Goal: Use online tool/utility: Utilize a website feature to perform a specific function

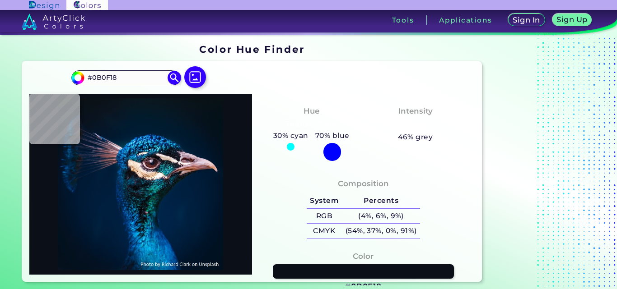
type input "#75cbd5"
type input "#75CBD5"
type input "#2786ae"
type input "#2786AE"
type input "#429eb3"
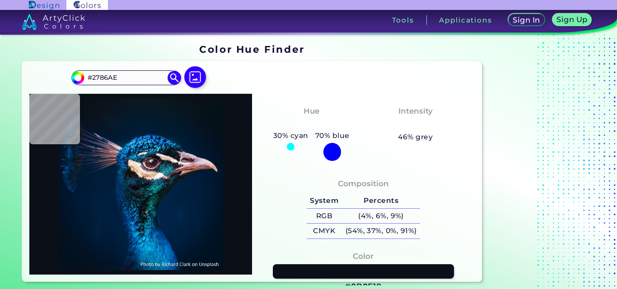
type input "#429EB3"
type input "#013a48"
type input "#013A48"
type input "#003643"
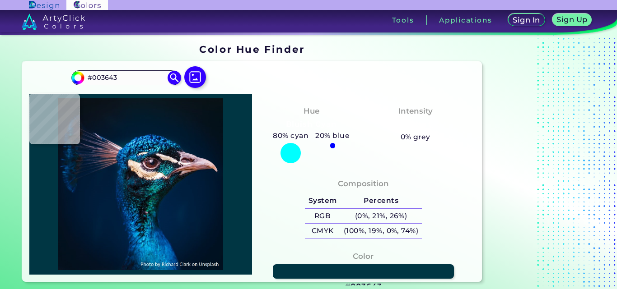
type input "#07374e"
type input "#07374E"
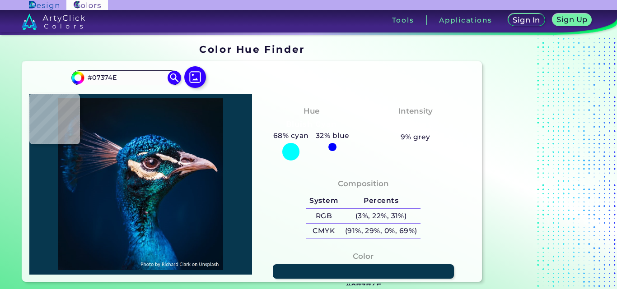
type input "#07677c"
type input "#07677C"
type input "#021334"
type input "#04173e"
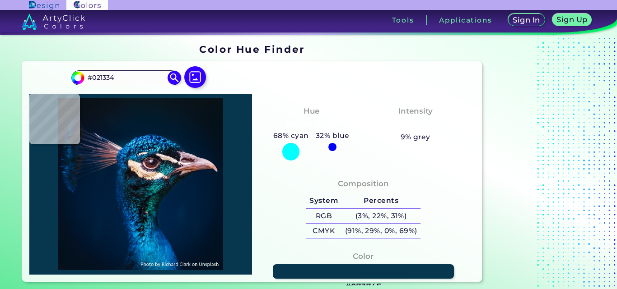
type input "#04173E"
type input "#002348"
type input "#0d4564"
type input "#0D4564"
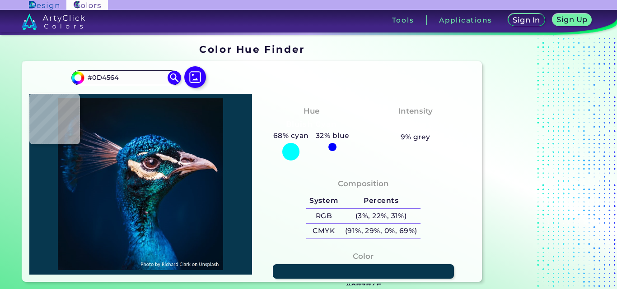
type input "#13516d"
type input "#13516D"
type input "#004b6c"
type input "#004B6C"
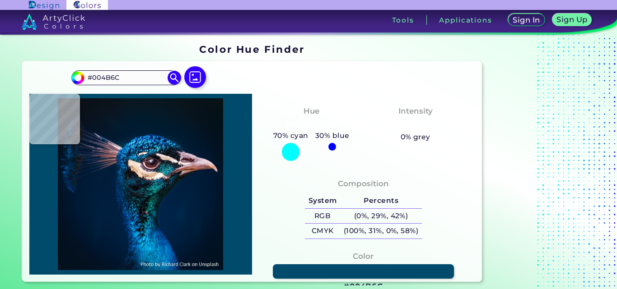
type input "#175a71"
type input "#175A71"
type input "#00202f"
type input "#00202F"
type input "#013f6f"
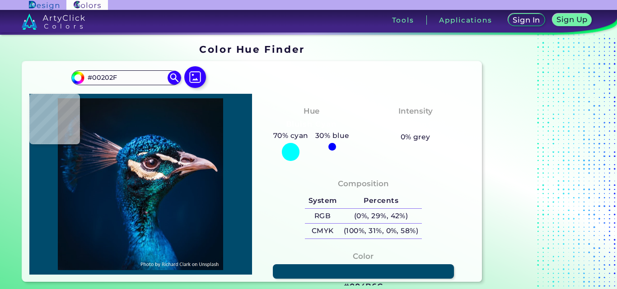
type input "#013F6F"
type input "#0570a1"
type input "#0570A1"
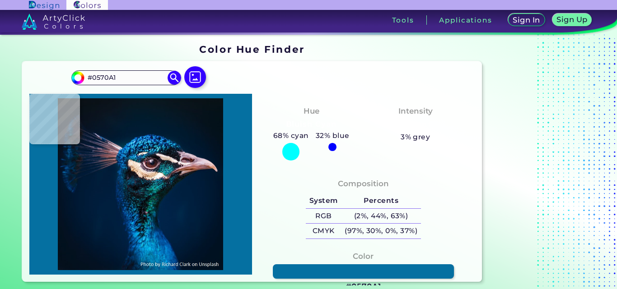
type input "#29b8d5"
type input "#29B8D5"
type input "#4faec3"
type input "#4FAEC3"
type input "#014f84"
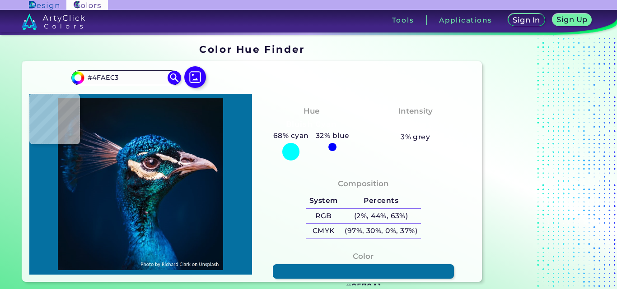
type input "#014F84"
type input "#0a71ad"
type input "#0A71AD"
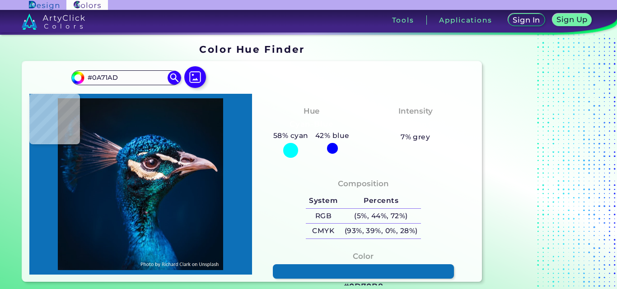
type input "#0d70b8"
type input "#0D70B8"
type input "#25a1e6"
type input "#25A1E6"
type input "#145c94"
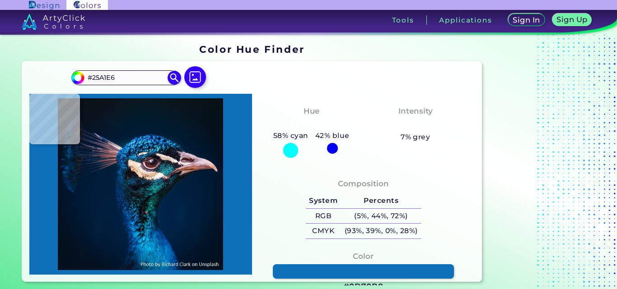
type input "#145C94"
type input "#012651"
type input "#042f68"
type input "#042F68"
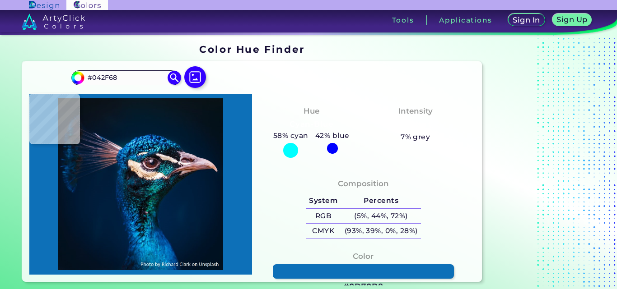
type input "#1d91c7"
type input "#1D91C7"
type input "#0c8db1"
type input "#0C8DB1"
type input "#2693b9"
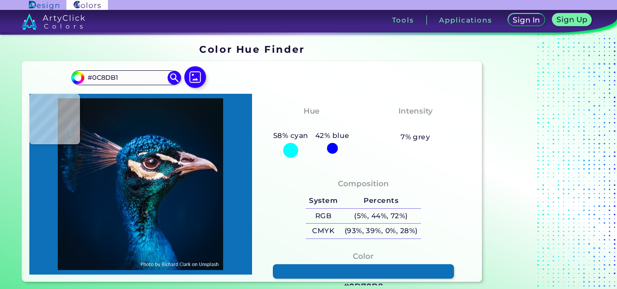
type input "#2693B9"
type input "#00214a"
type input "#00214A"
type input "#1275a6"
type input "#1275A6"
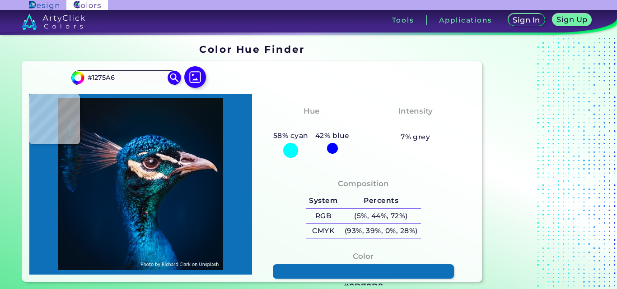
type input "#005293"
type input "#44b7ec"
type input "#44B7EC"
type input "#5fd5f7"
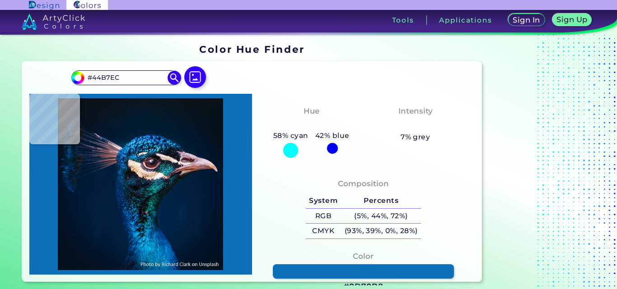
type input "#5FD5F7"
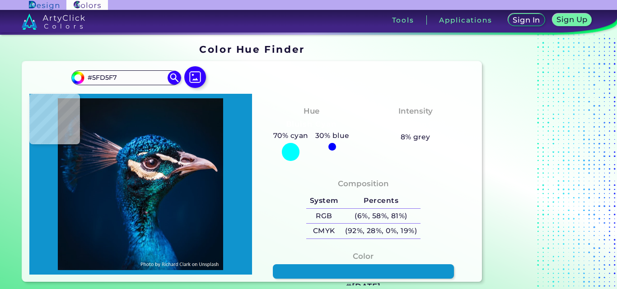
type input "#[DATE]"
type input "#036ca0"
type input "#036CA0"
type input "#004176"
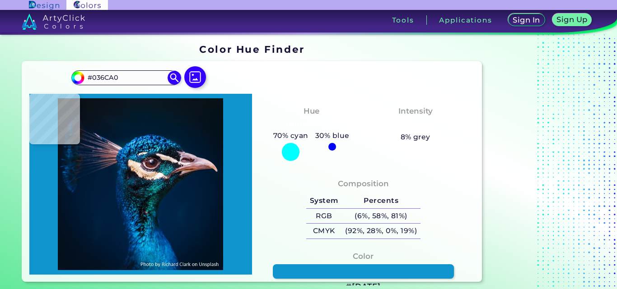
type input "#004176"
type input "#0b5e9d"
type input "#0B5E9D"
type input "#00438a"
type input "#00438A"
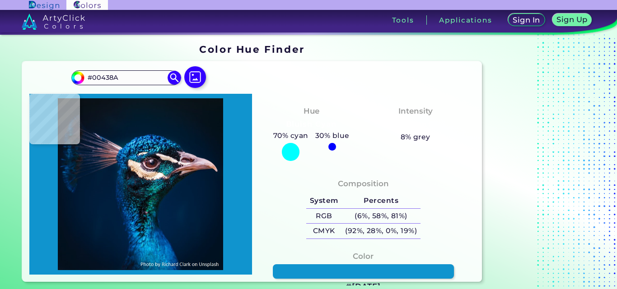
type input "#005aa2"
type input "#005AA2"
type input "#0567b8"
type input "#0567B8"
type input "#064b82"
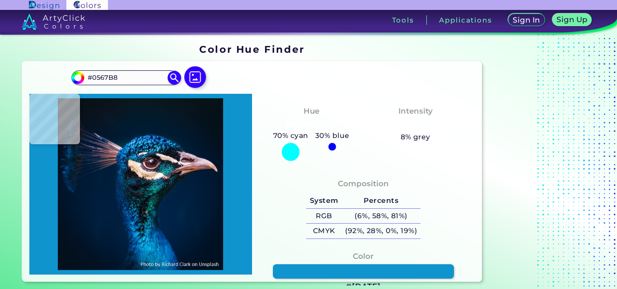
type input "#064B82"
type input "#042245"
type input "#1f2a39"
type input "#1F2A39"
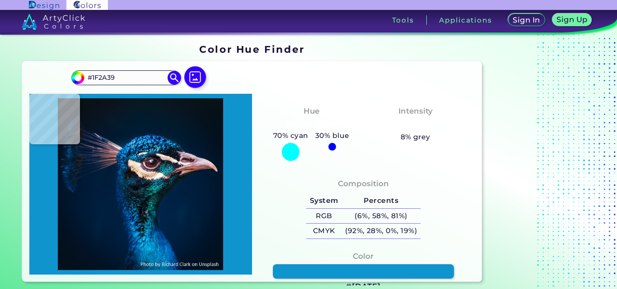
type input "#0d1120"
type input "#0D1120"
type input "#0e0d12"
type input "#0E0D12"
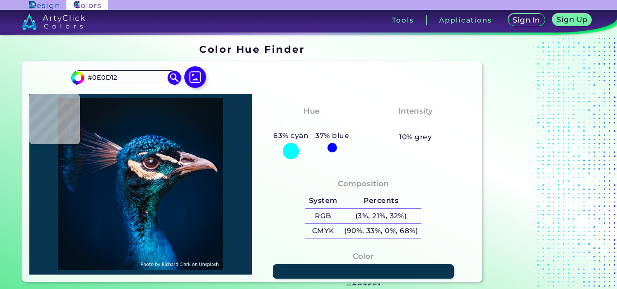
type input "#083651"
type input "#173b55"
type input "#173B55"
type input "#040c0d"
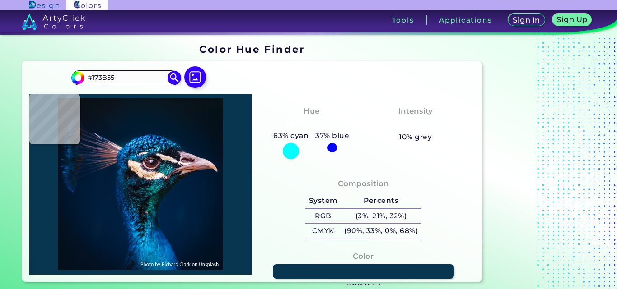
type input "#040C0D"
type input "#2b323c"
type input "#2B323C"
type input "#1e2f34"
type input "#1E2F34"
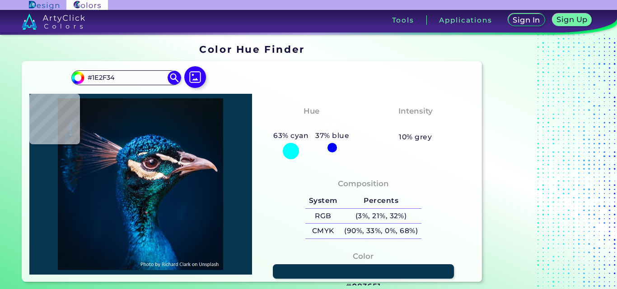
type input "#000105"
type input "#162b32"
type input "#162B32"
type input "#0a0f16"
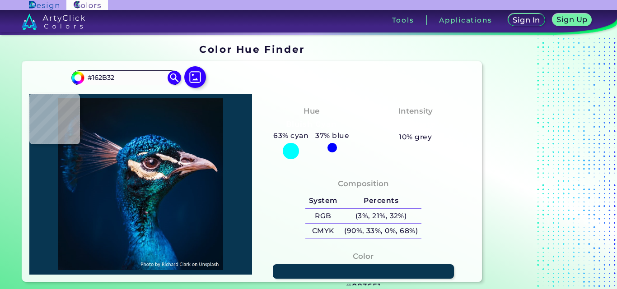
type input "#0A0F16"
type input "#020810"
type input "#071920"
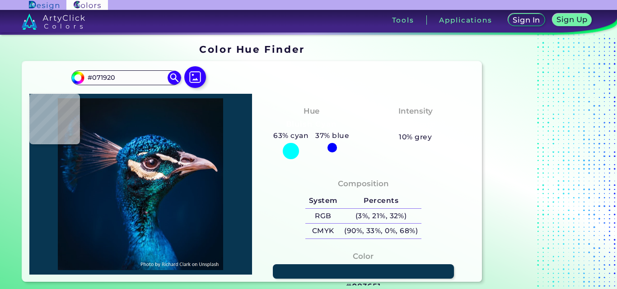
type input "#0b1720"
type input "#0B1720"
type input "#0d1c27"
type input "#0D1C27"
type input "#41374a"
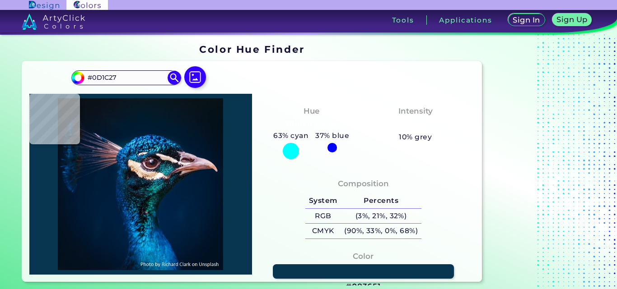
type input "#41374A"
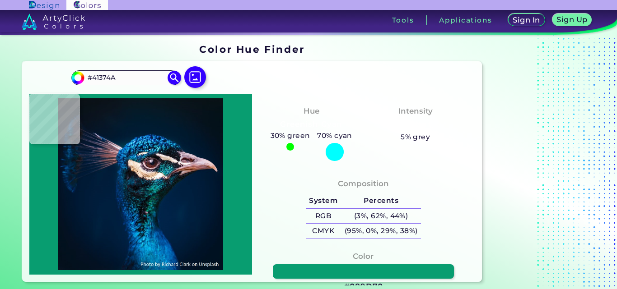
type input "#089d70"
type input "#089D70"
type input "#136d5e"
type input "#136D5E"
type input "#021c1f"
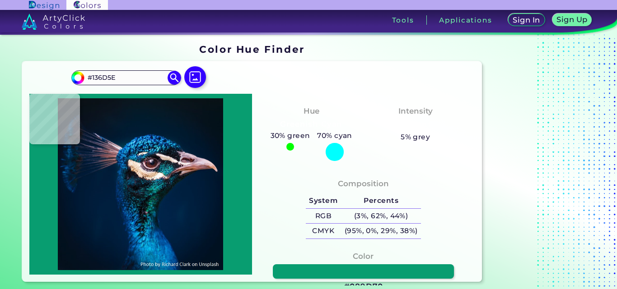
type input "#021C1F"
type input "#20605e"
type input "#20605E"
type input "#00626d"
type input "#00626D"
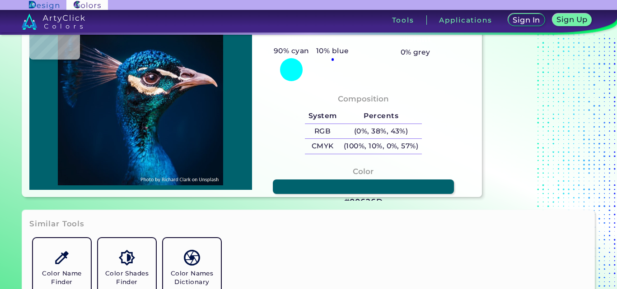
scroll to position [135, 0]
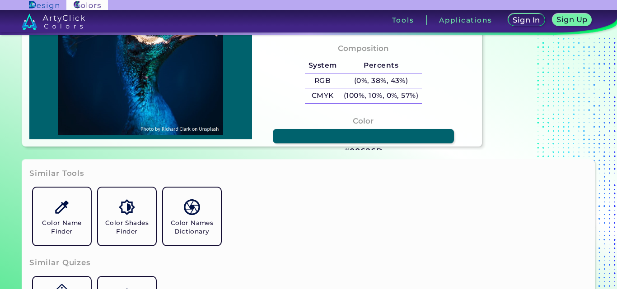
type input "#003351"
type input "#013b63"
type input "#013B63"
type input "#063a62"
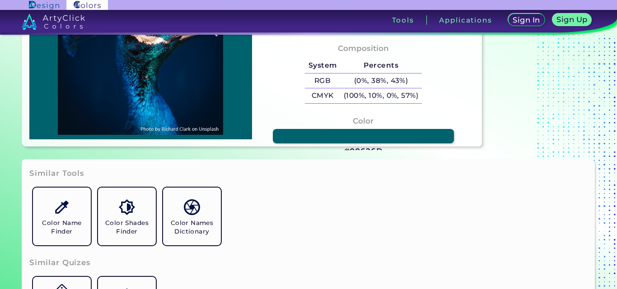
type input "#063A62"
type input "#46779d"
type input "#46779D"
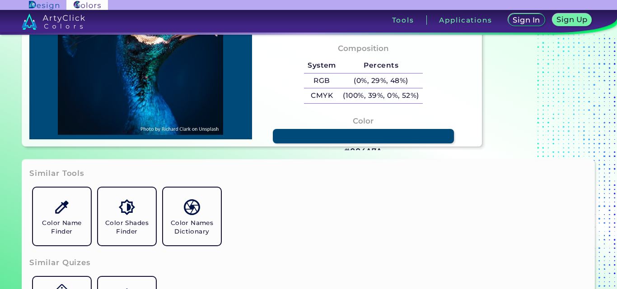
type input "#004a7a"
type input "#004A7A"
type input "#025385"
type input "#05739d"
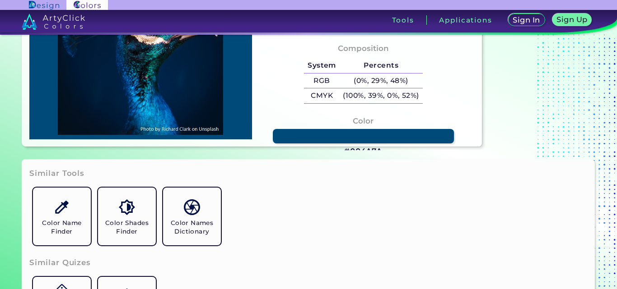
type input "#05739D"
type input "#0971a1"
type input "#0971A1"
type input "#006e9b"
type input "#006E9B"
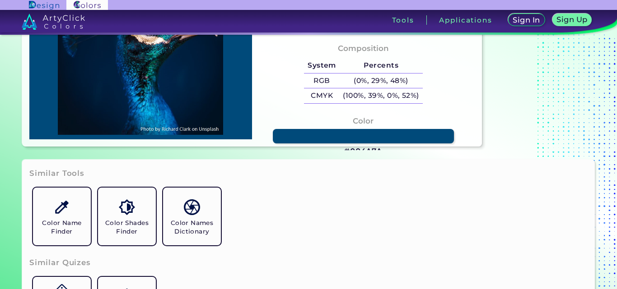
type input "#0581b8"
type input "#0581B8"
type input "#0a91c8"
type input "#0A91C8"
type input "#1399c6"
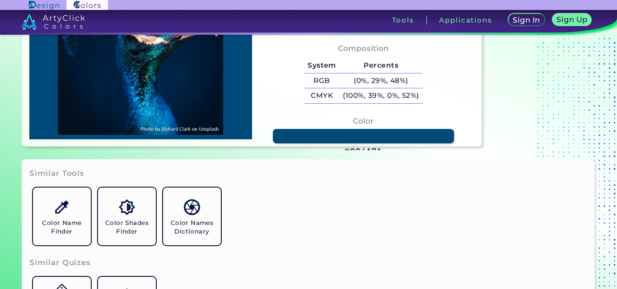
type input "#1399C6"
type input "#088bba"
type input "#088BBA"
type input "#0077aa"
type input "#0077AA"
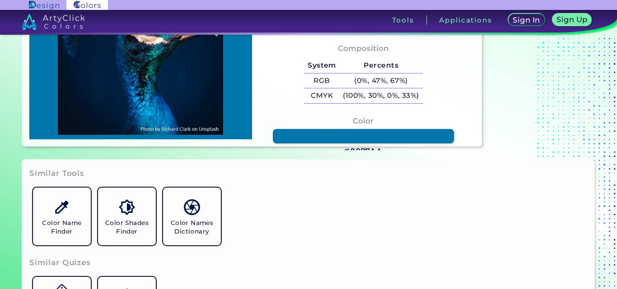
type input "#007ba4"
type input "#007BA4"
type input "#00608c"
type input "#00608C"
type input "#0778a4"
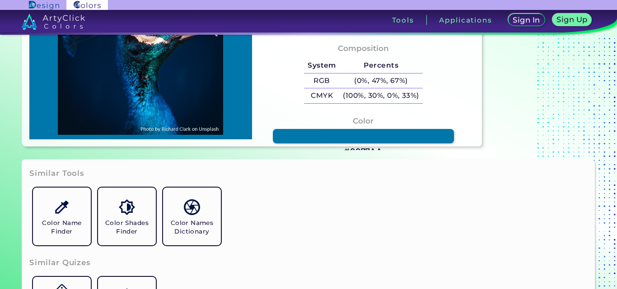
type input "#0778A4"
type input "#1088b2"
type input "#1088B2"
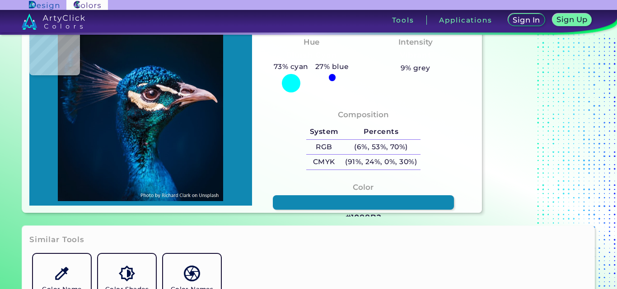
scroll to position [45, 0]
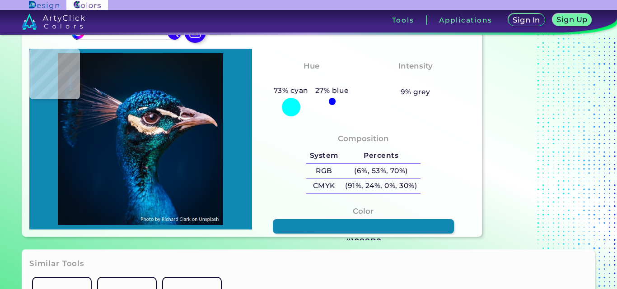
type input "#442227"
type input "#f5d9c9"
type input "#F5D9C9"
type input "#072634"
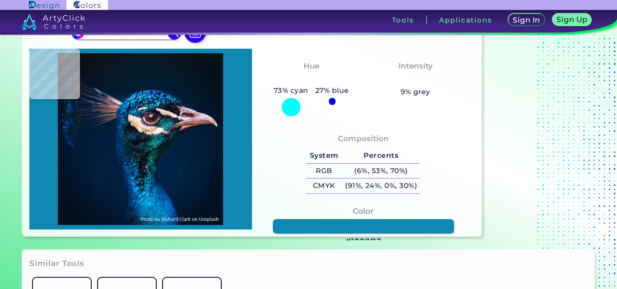
type input "#072634"
type input "#22434b"
type input "#22434B"
type input "#0e2d33"
type input "#0E2D33"
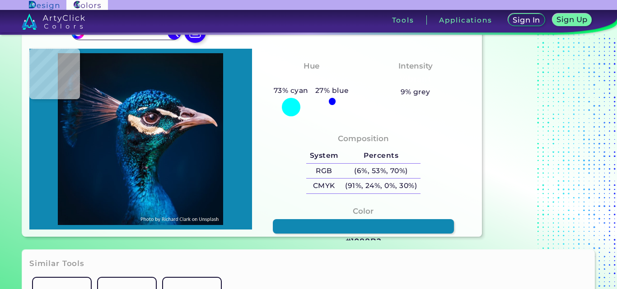
type input "#020108"
type input "#322c39"
type input "#322C39"
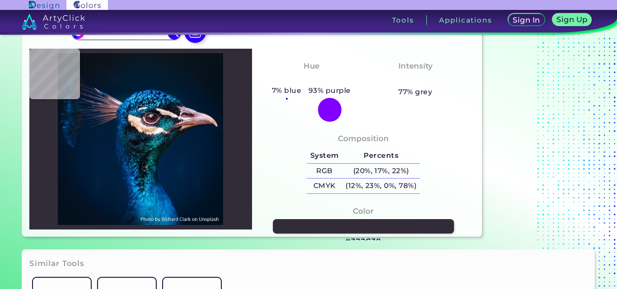
type input "#106f95"
type input "#106F95"
type input "#031c2c"
type input "#031C2C"
type input "#018dc1"
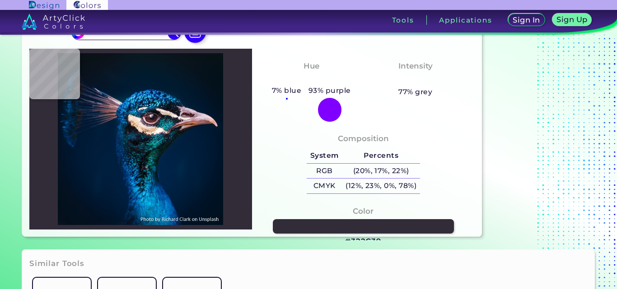
type input "#018DC1"
type input "#0a83be"
type input "#0A83BE"
type input "#0470b1"
type input "#0470B1"
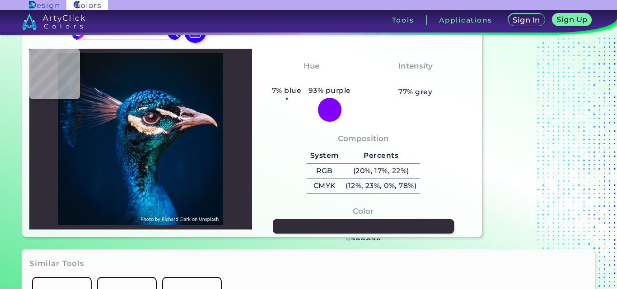
type input "#d2eaef"
type input "#D2EAEF"
type input "#034b6c"
type input "#034B6C"
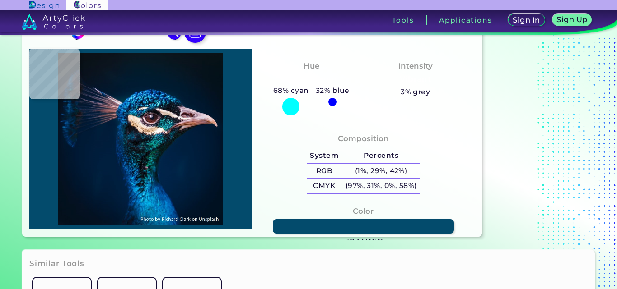
type input "#000000"
type input "#2f6f87"
type input "#2F6F87"
type input "#00679b"
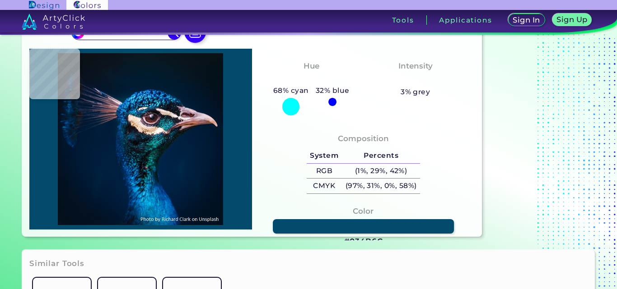
type input "#00679B"
type input "#04679f"
type input "#04679F"
